Goal: Transaction & Acquisition: Purchase product/service

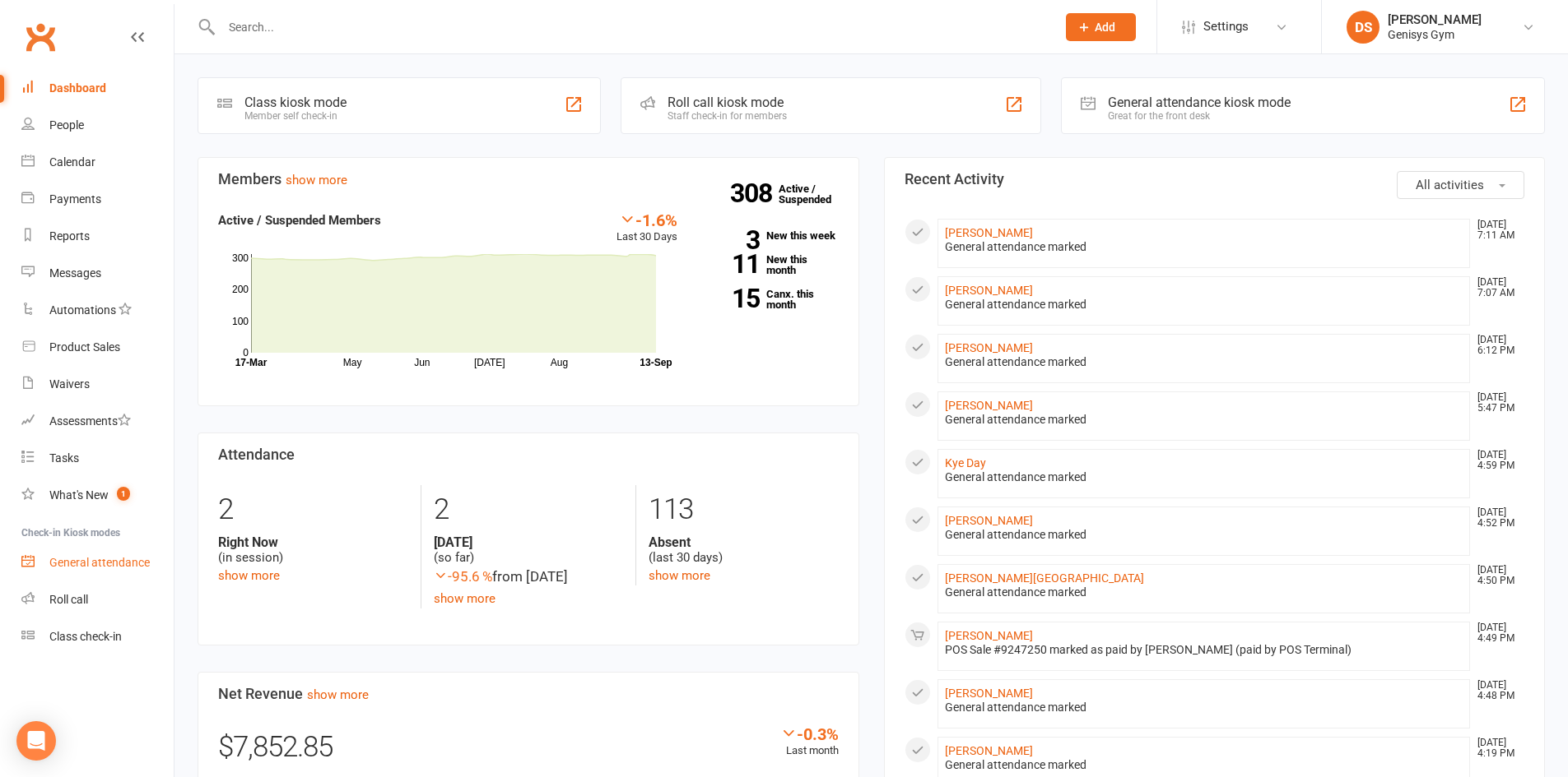
click at [65, 568] on div "General attendance" at bounding box center [99, 562] width 100 height 13
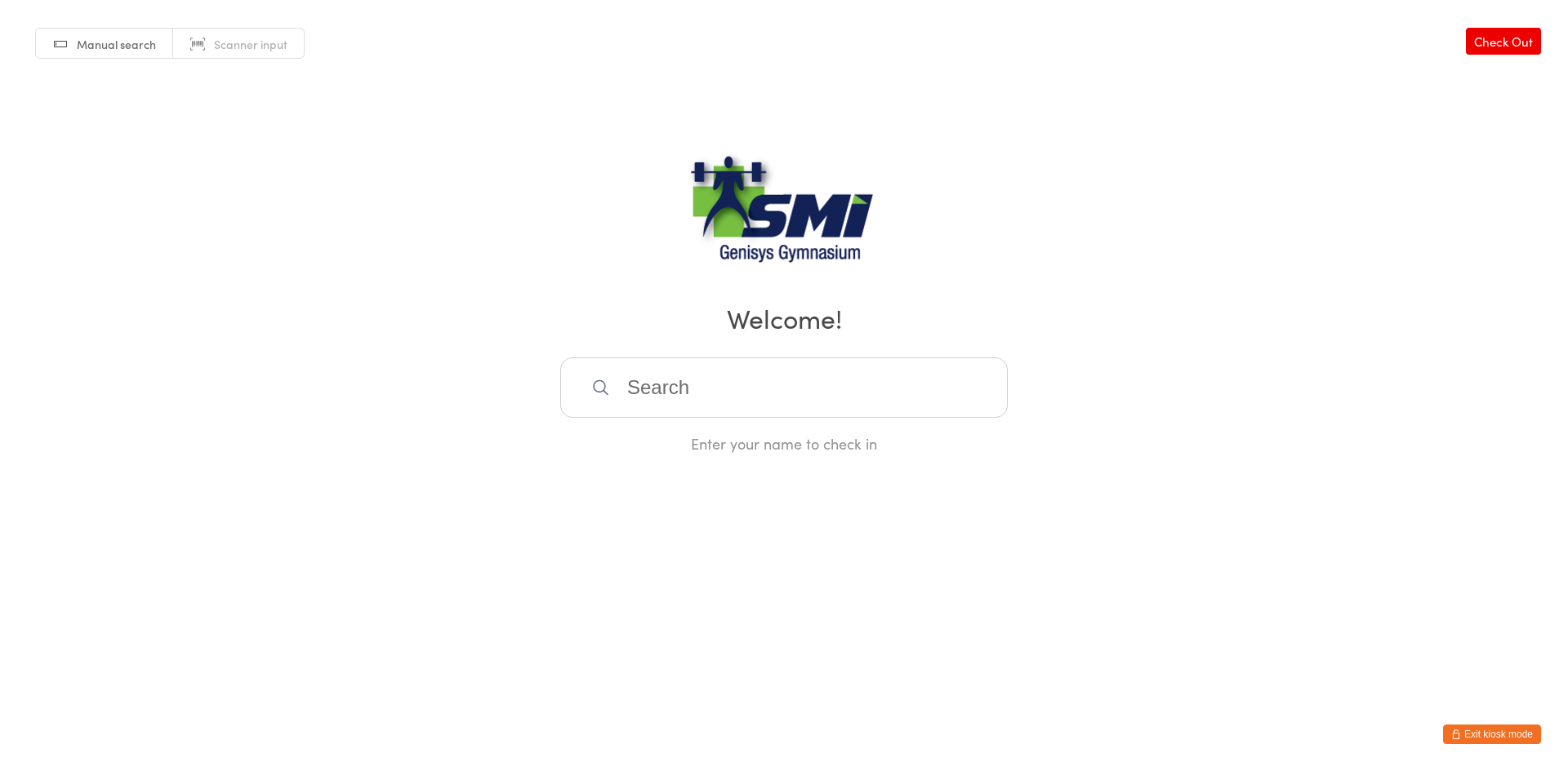
click at [1457, 735] on icon "button" at bounding box center [1456, 734] width 10 height 10
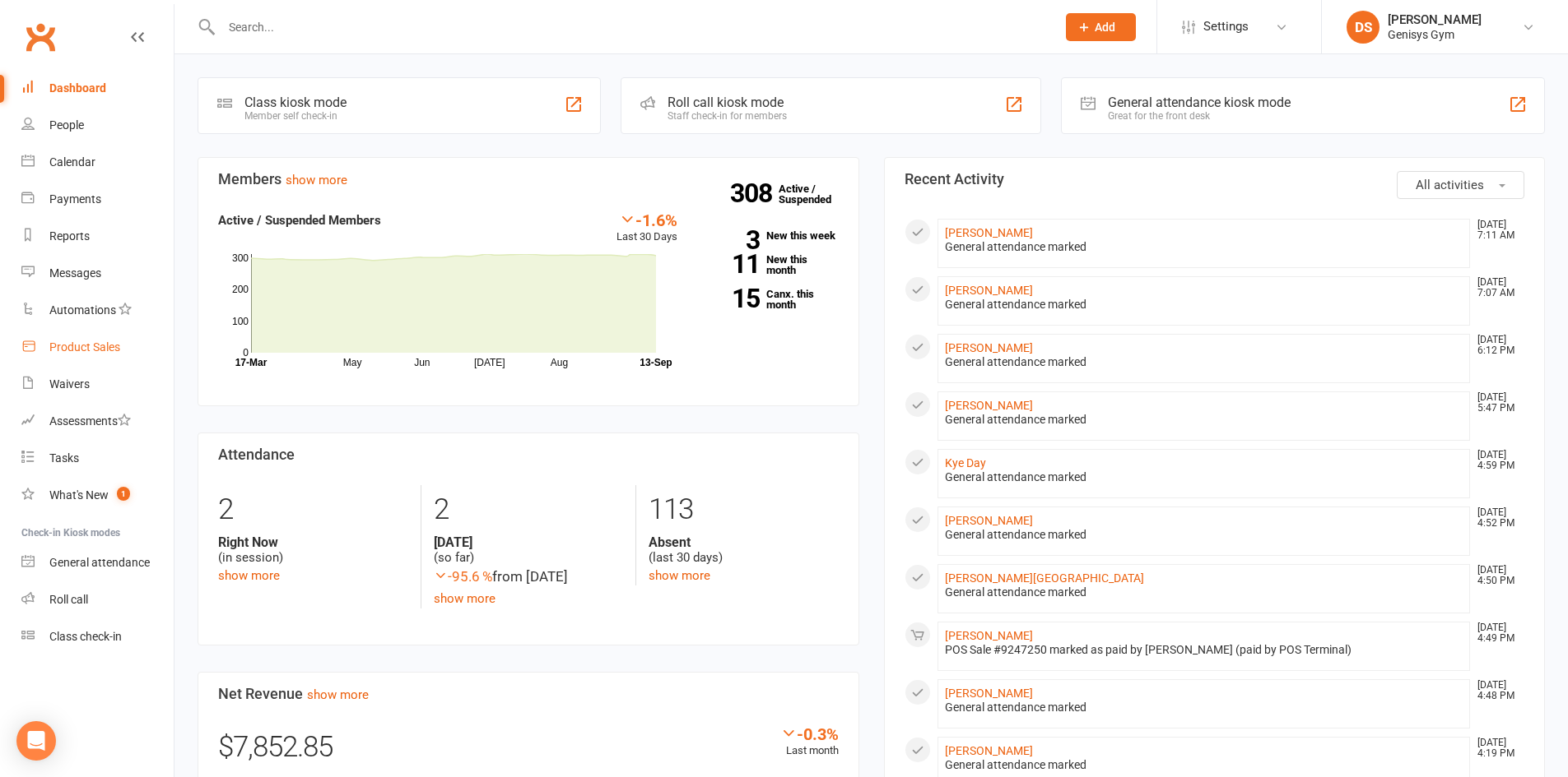
click at [88, 345] on div "Product Sales" at bounding box center [85, 347] width 71 height 13
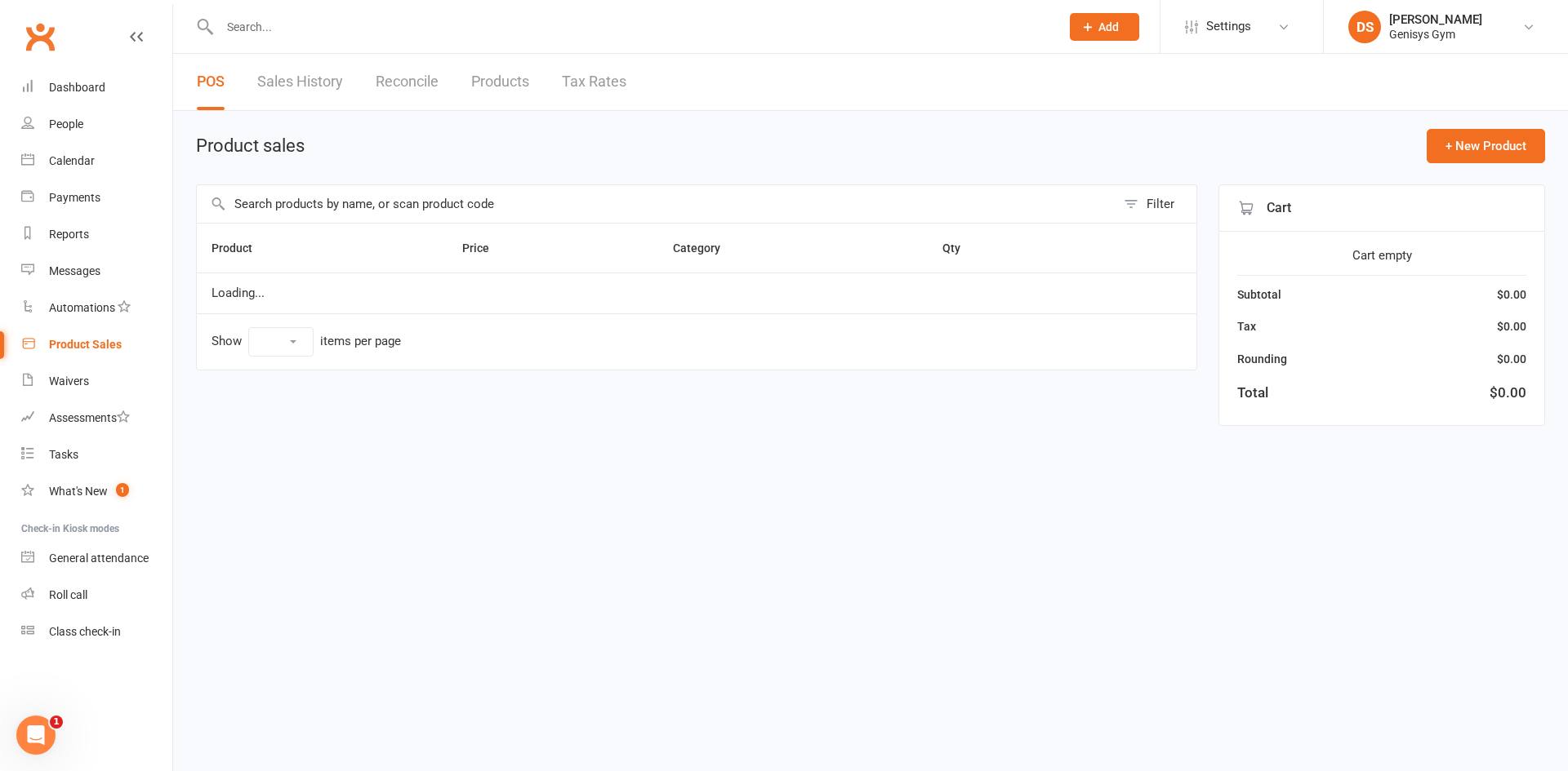
select select "10"
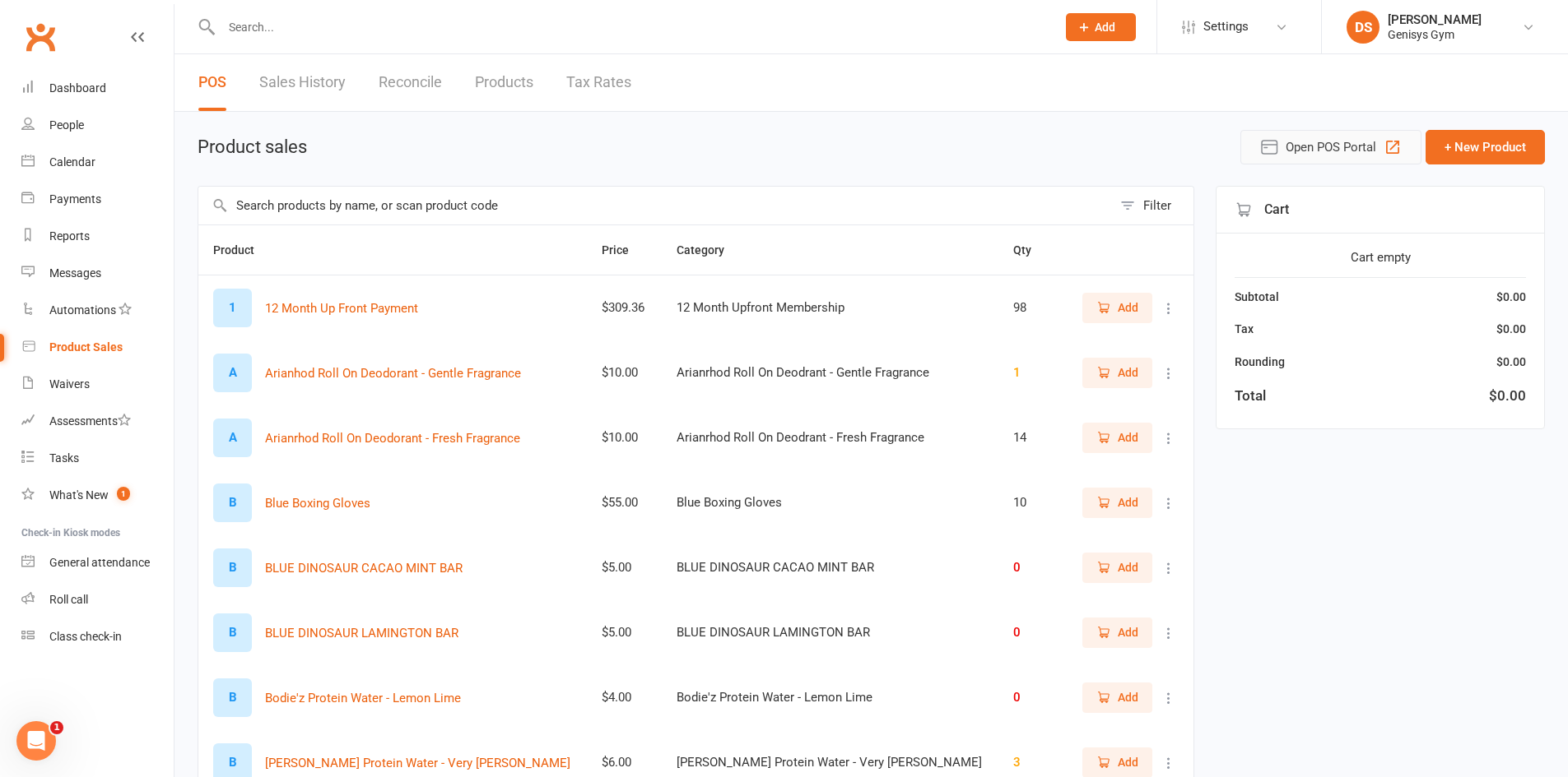
click at [1325, 149] on span "Open POS Portal" at bounding box center [1331, 147] width 91 height 20
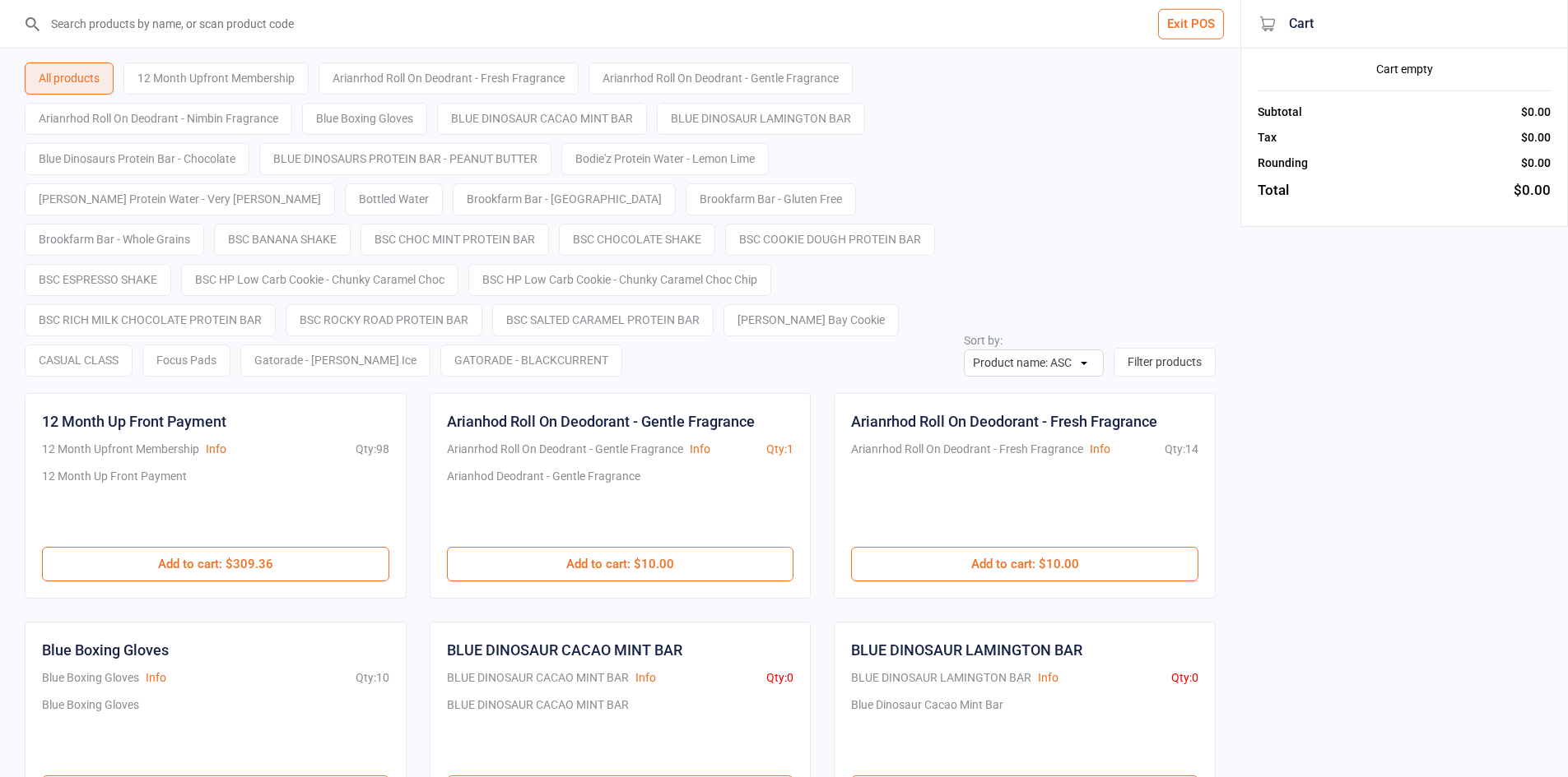
click at [256, 44] on input "search" at bounding box center [629, 24] width 1174 height 48
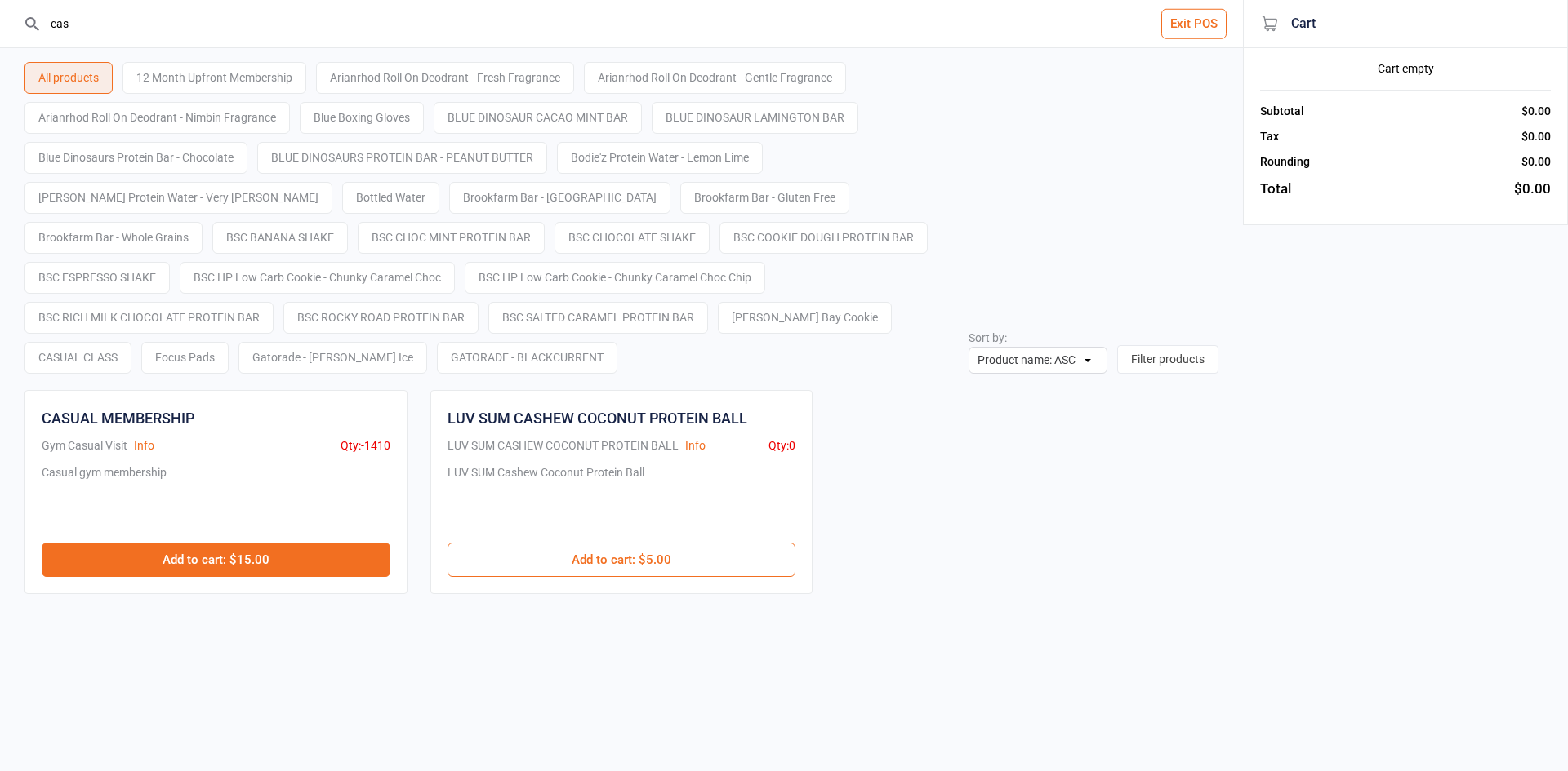
type input "cas"
click at [214, 560] on button "Add to cart : $15.00" at bounding box center [215, 560] width 349 height 35
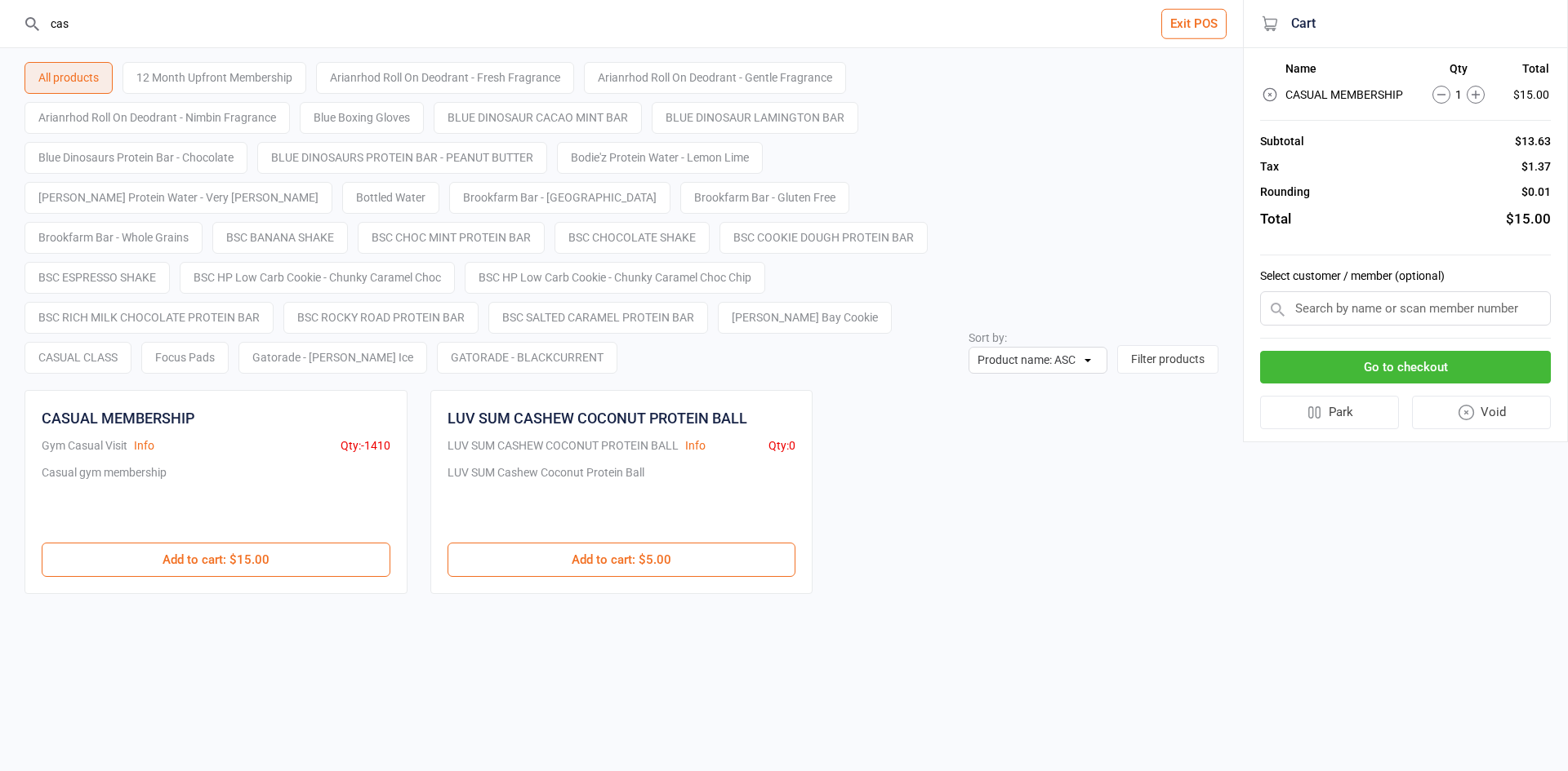
click at [1465, 373] on button "Go to checkout" at bounding box center [1405, 367] width 291 height 34
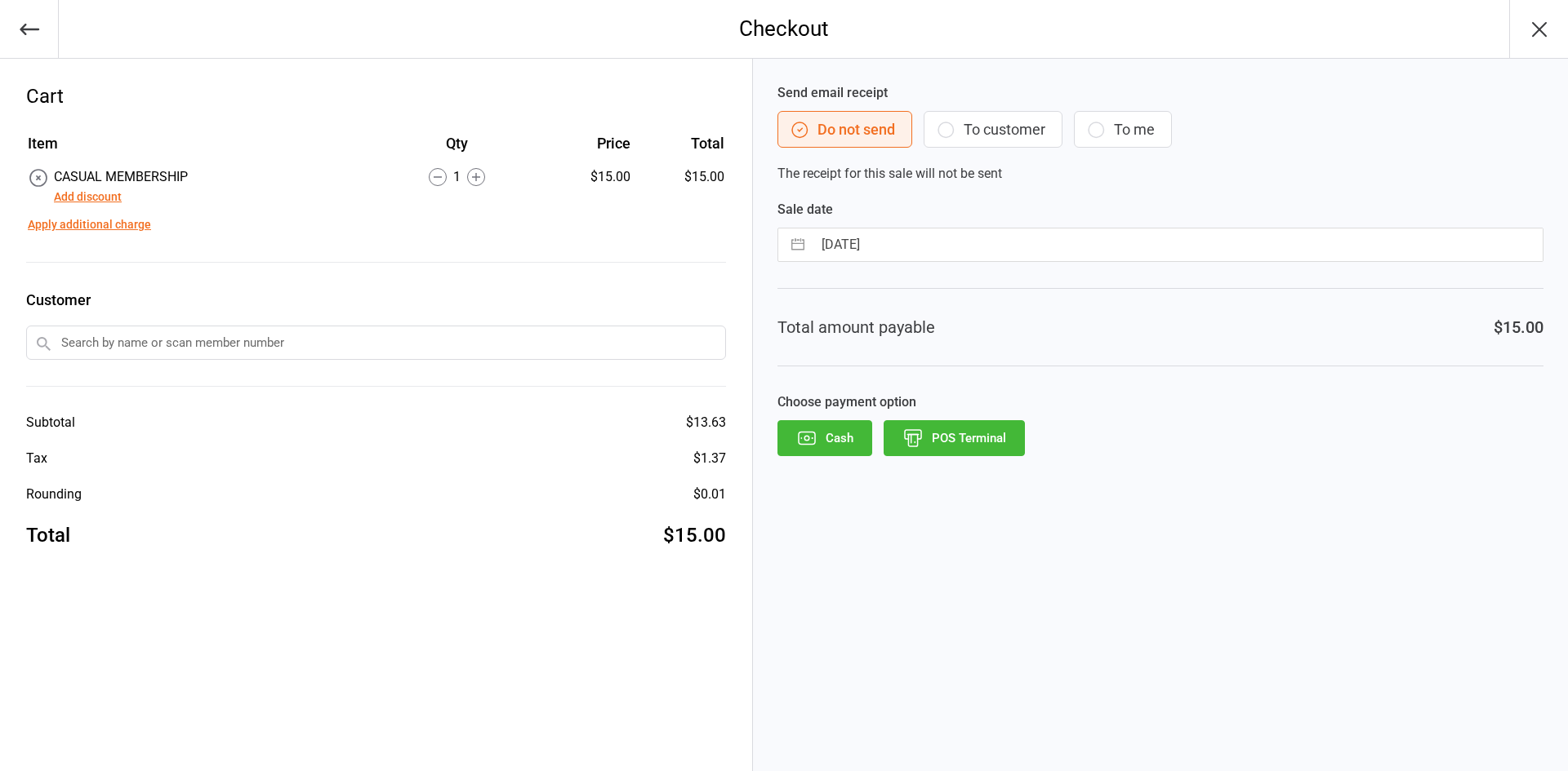
click at [112, 201] on button "Add discount" at bounding box center [87, 197] width 67 height 17
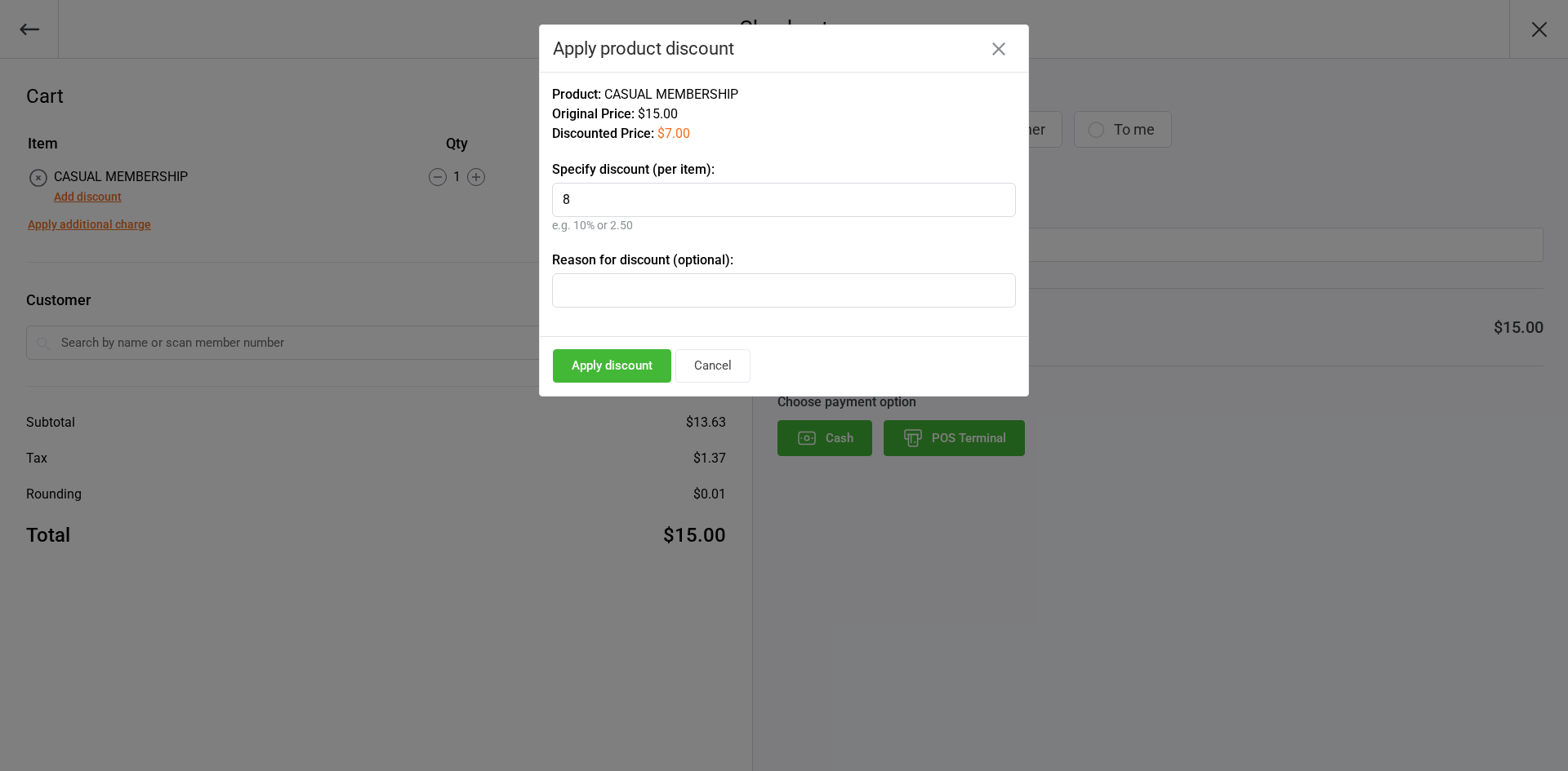
type input "8"
type input "Jock Athletic"
click at [608, 378] on button "Apply discount" at bounding box center [611, 366] width 118 height 34
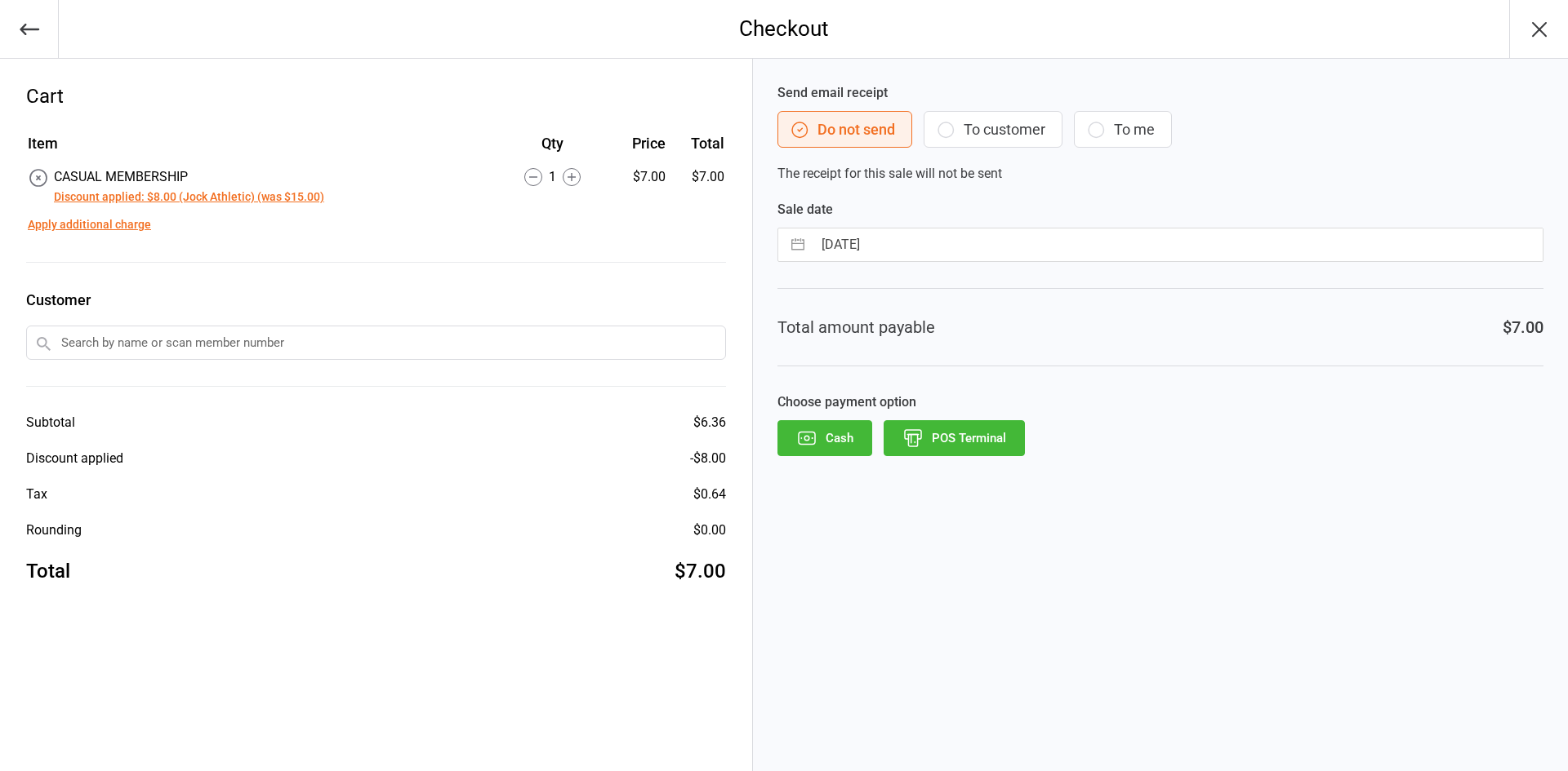
click at [947, 435] on button "POS Terminal" at bounding box center [954, 438] width 141 height 36
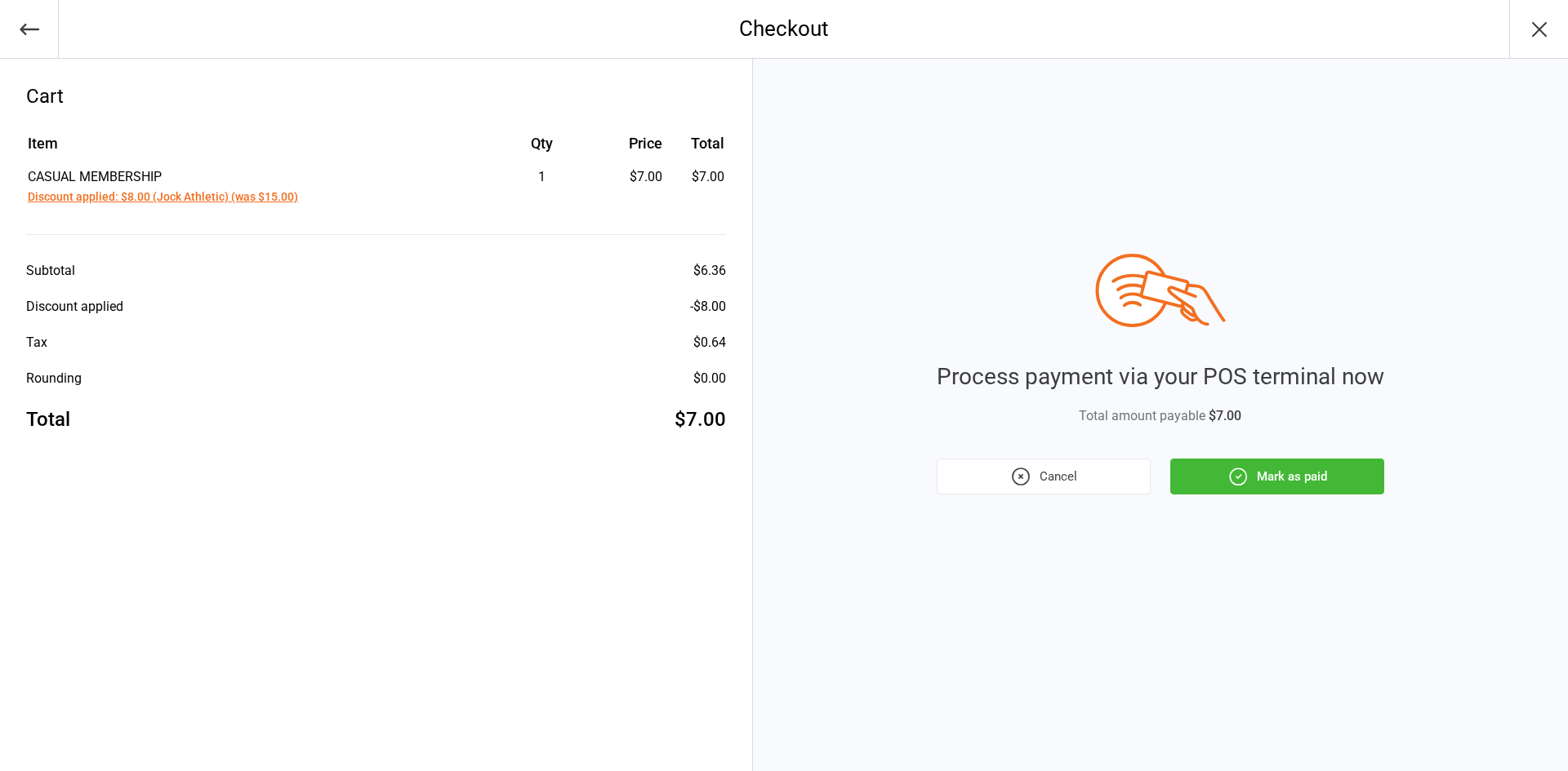
click at [1276, 480] on button "Mark as paid" at bounding box center [1277, 477] width 214 height 36
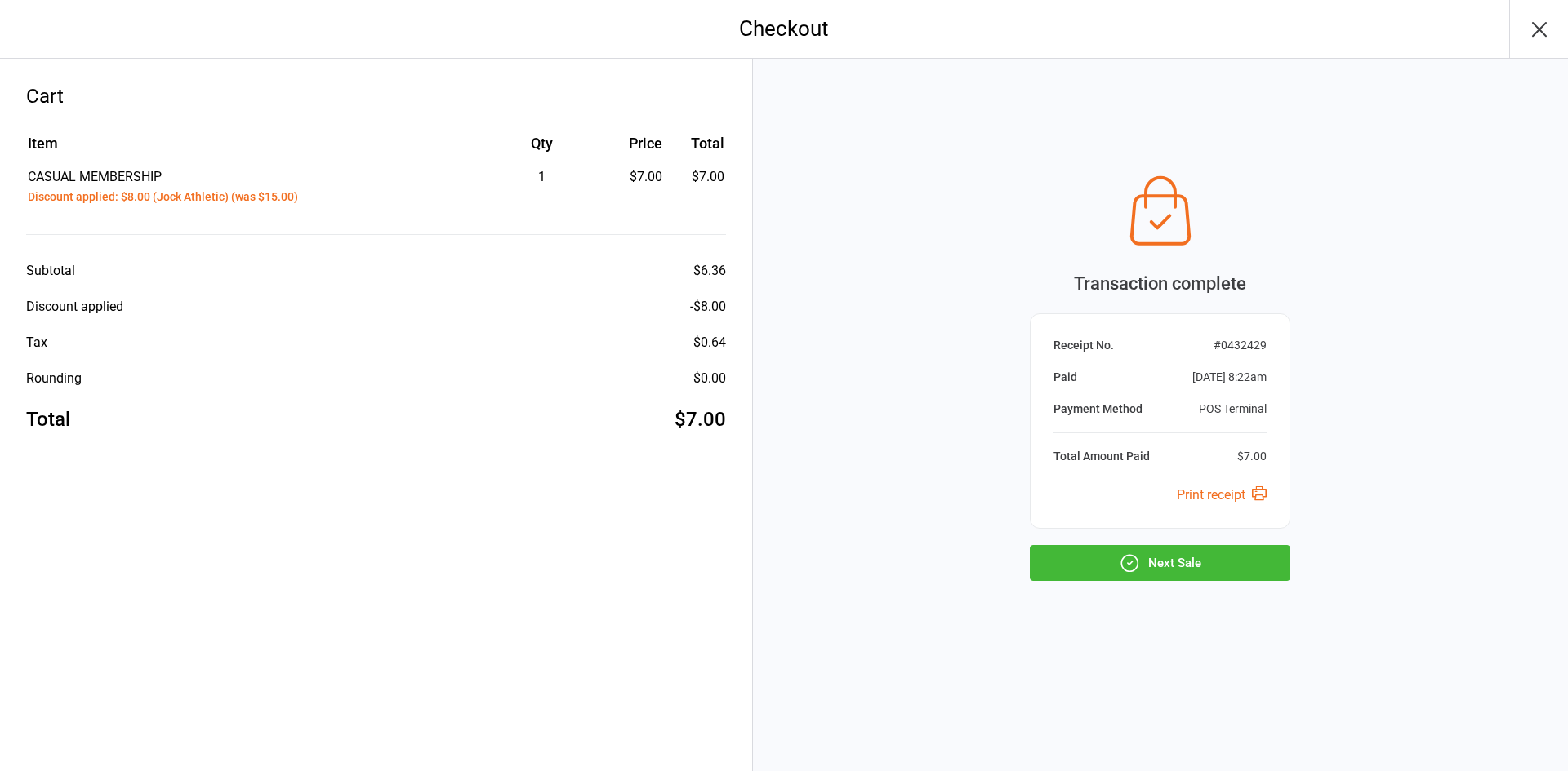
click at [1247, 548] on button "Next Sale" at bounding box center [1160, 564] width 260 height 36
